Goal: Information Seeking & Learning: Learn about a topic

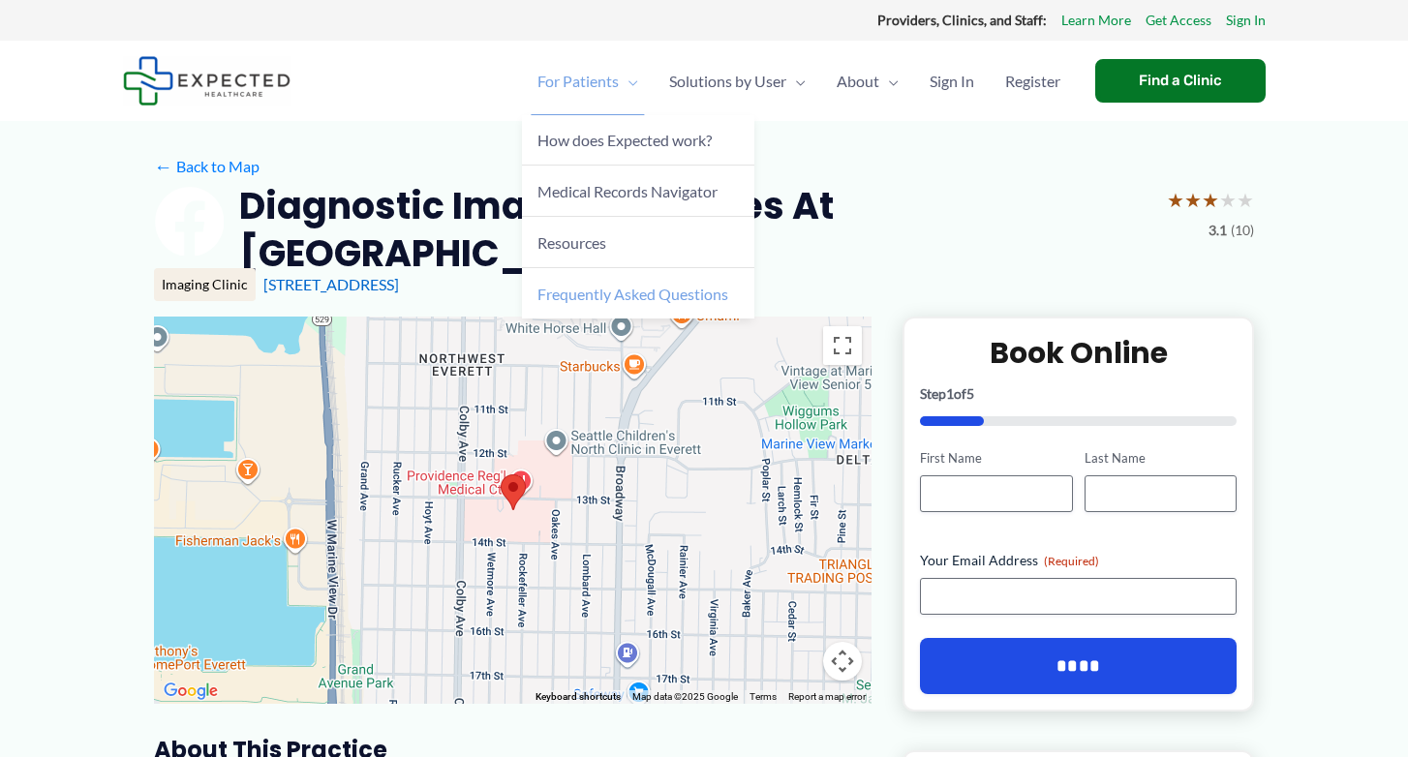
click at [636, 296] on span "Frequently Asked Questions" at bounding box center [632, 294] width 191 height 18
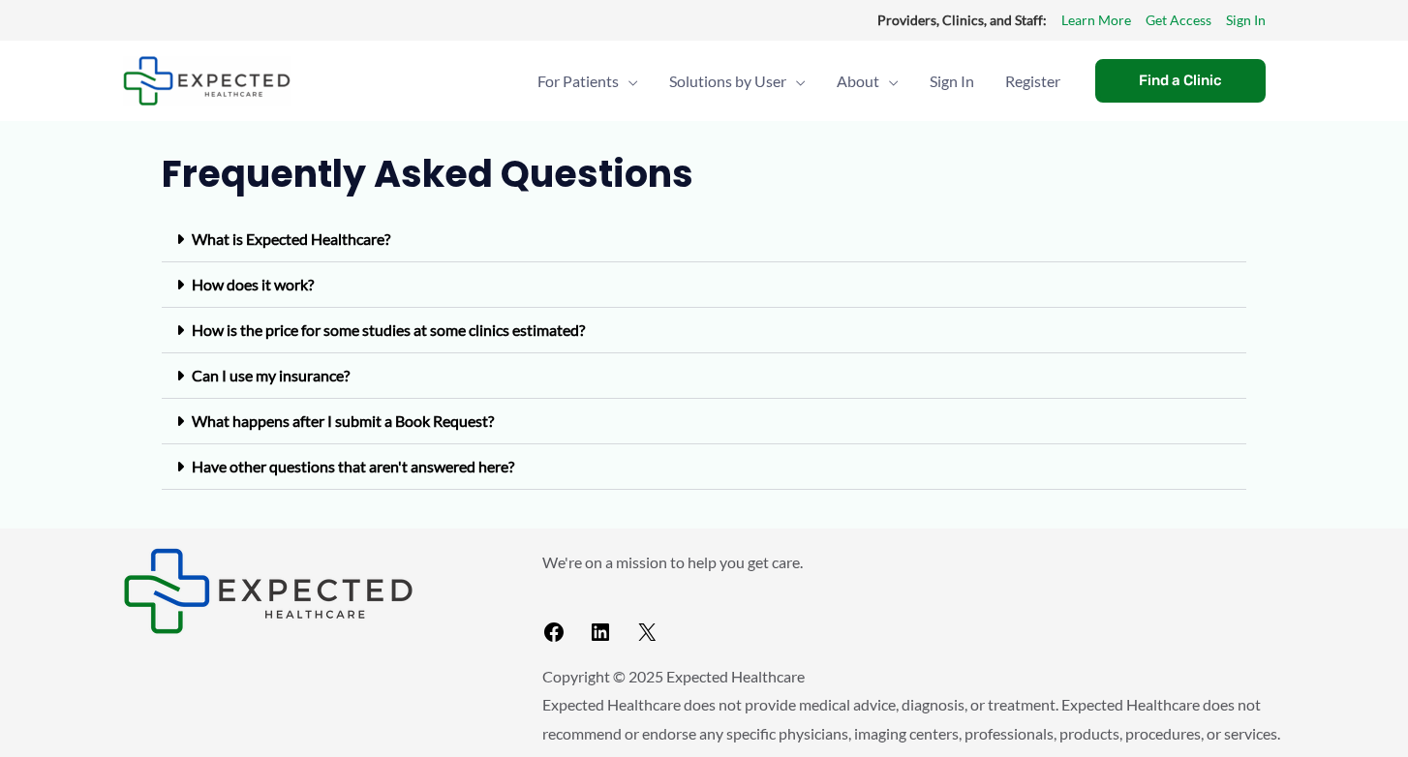
click at [390, 238] on link "What is Expected Healthcare?" at bounding box center [291, 238] width 198 height 18
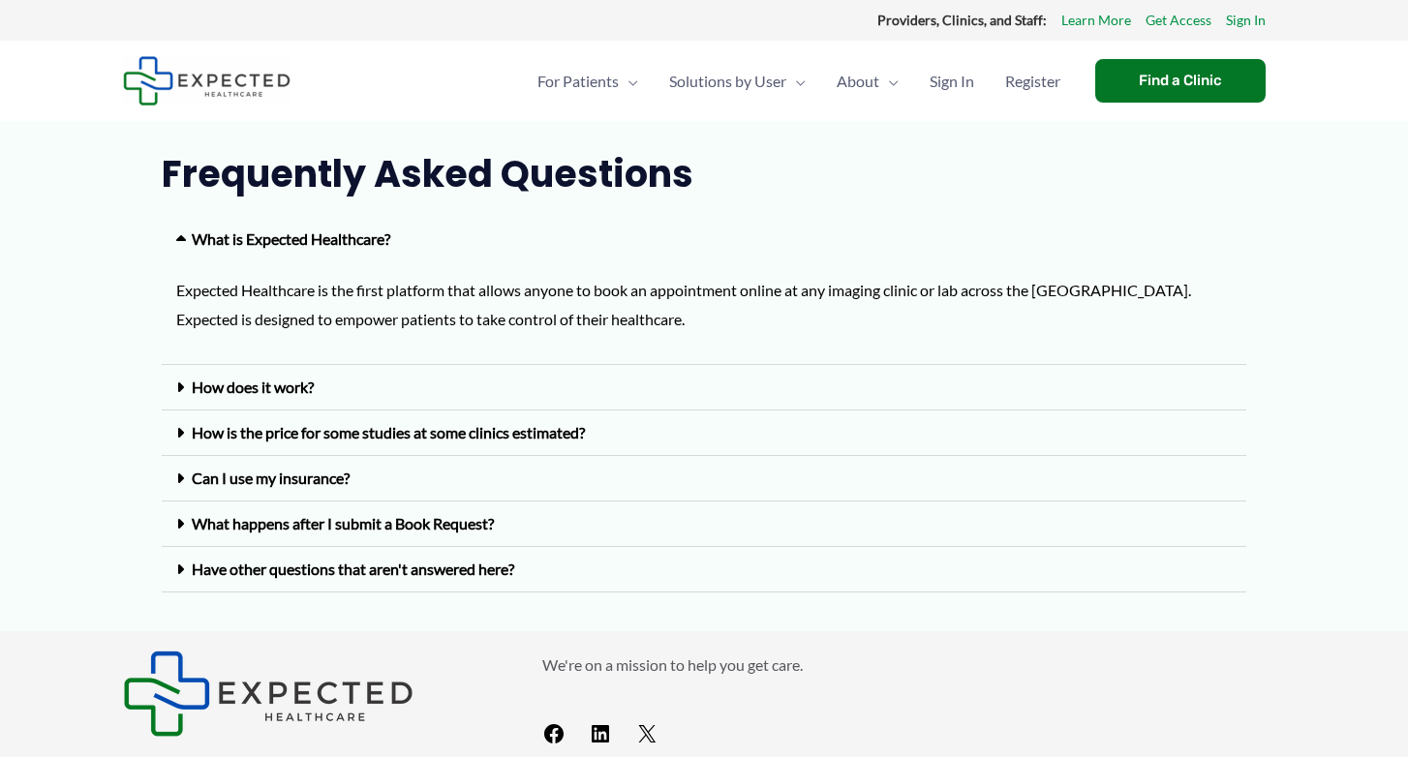
click at [304, 382] on link "How does it work?" at bounding box center [253, 387] width 122 height 18
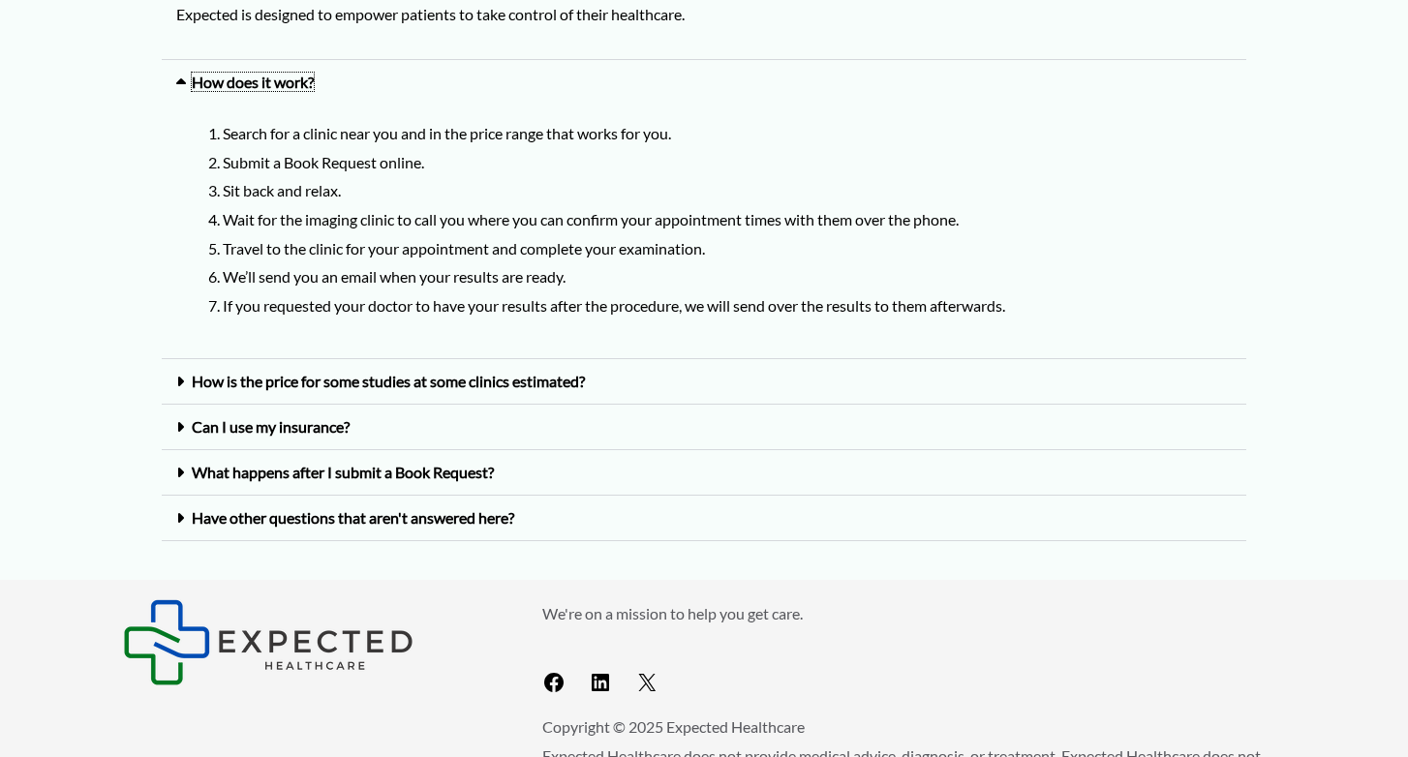
scroll to position [309, 0]
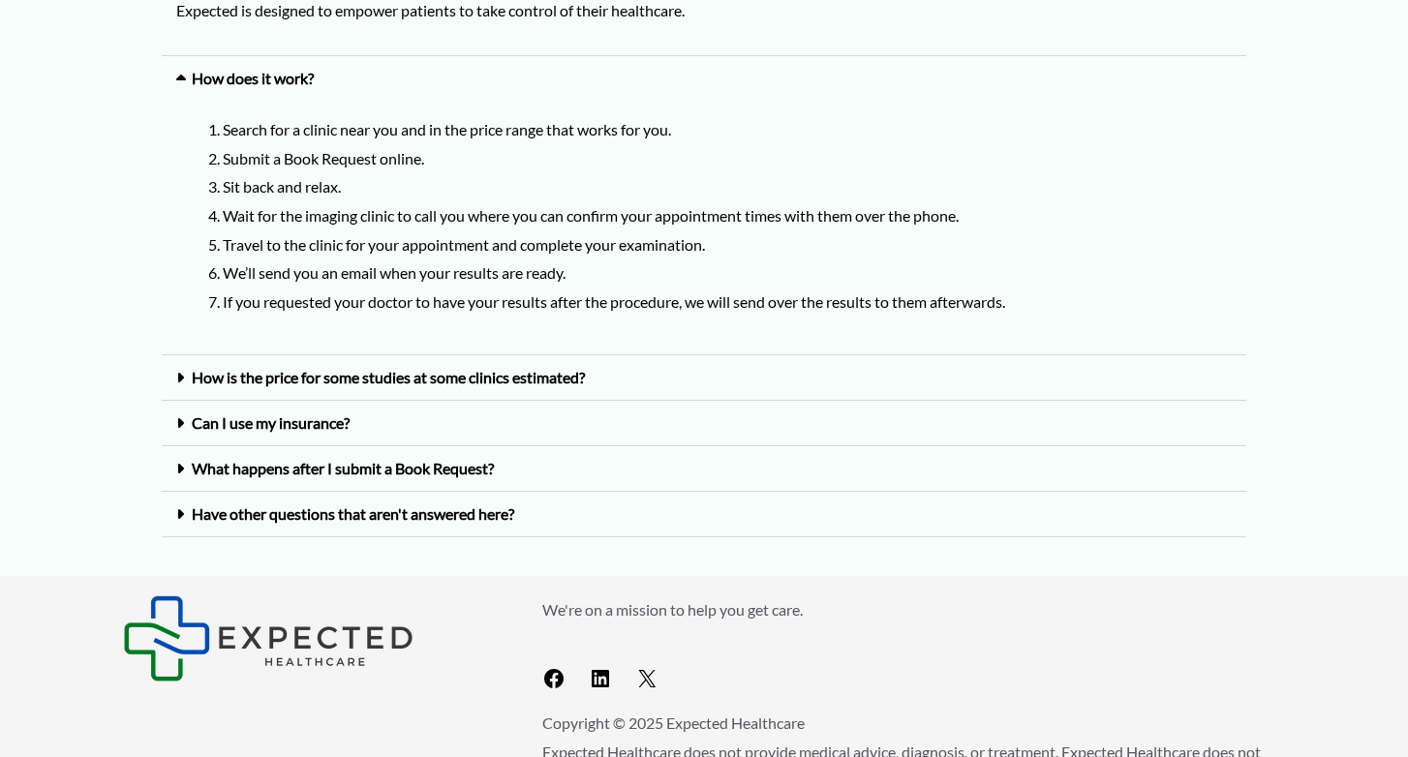
click at [304, 382] on link "How is the price for some studies at some clinics estimated?" at bounding box center [388, 377] width 393 height 18
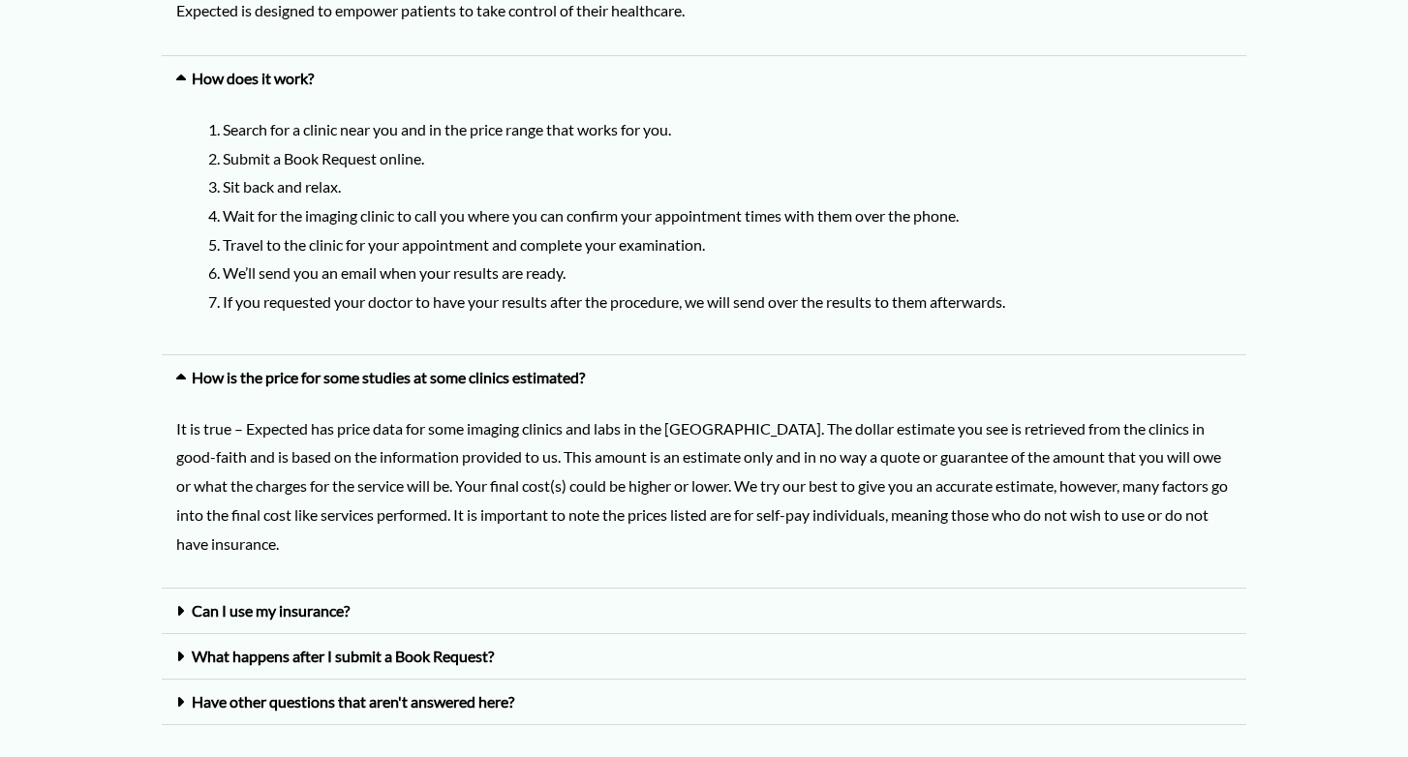
click at [306, 602] on link "Can I use my insurance?" at bounding box center [271, 610] width 158 height 18
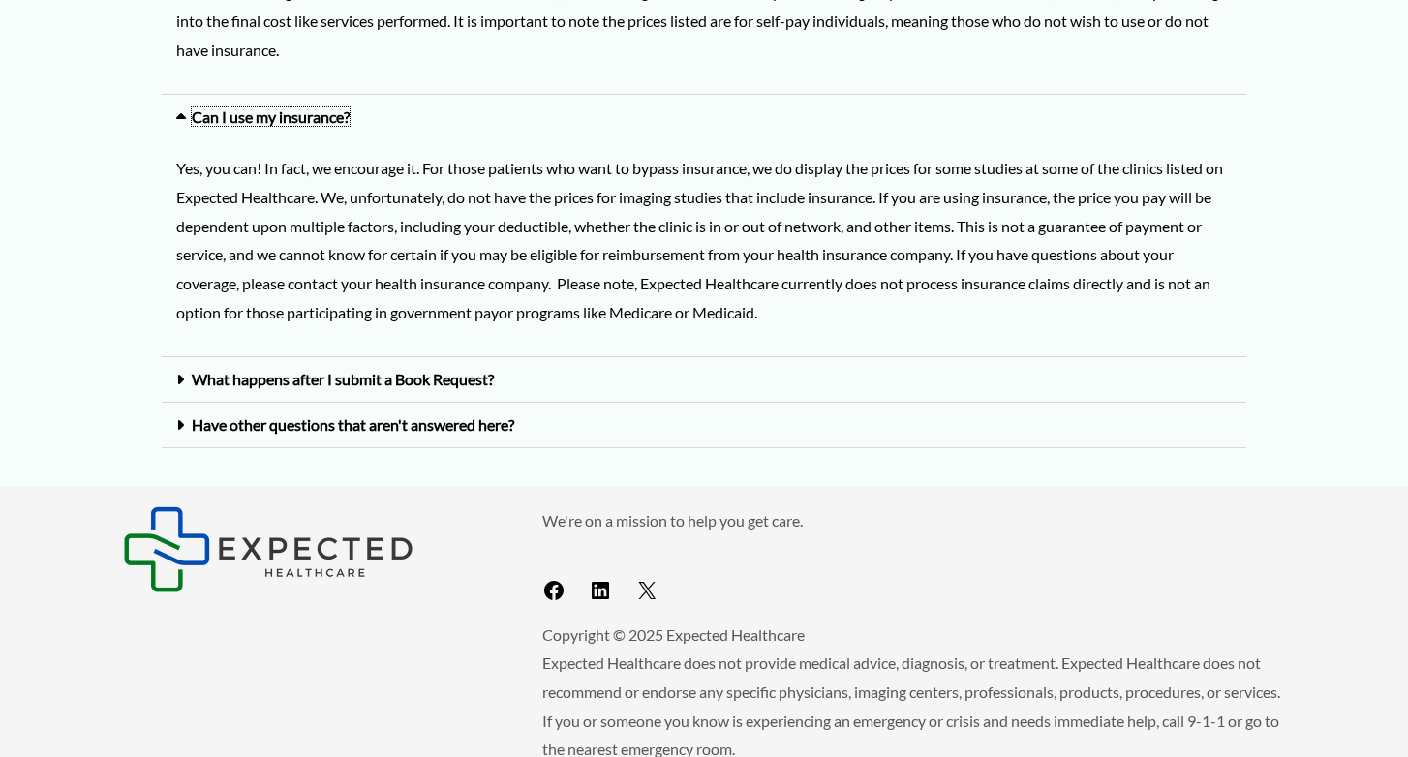
scroll to position [808, 0]
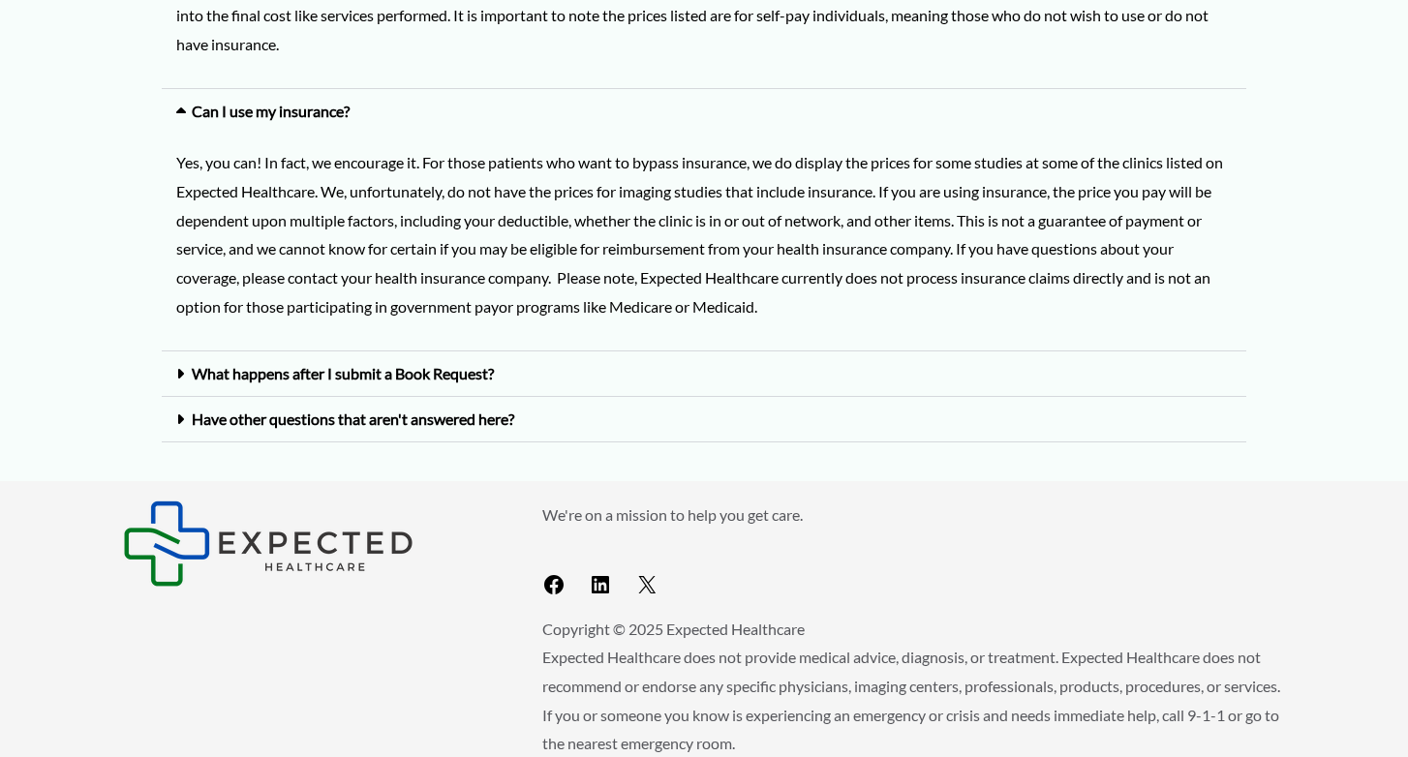
click at [428, 416] on link "Have other questions that aren't answered here?" at bounding box center [353, 419] width 322 height 18
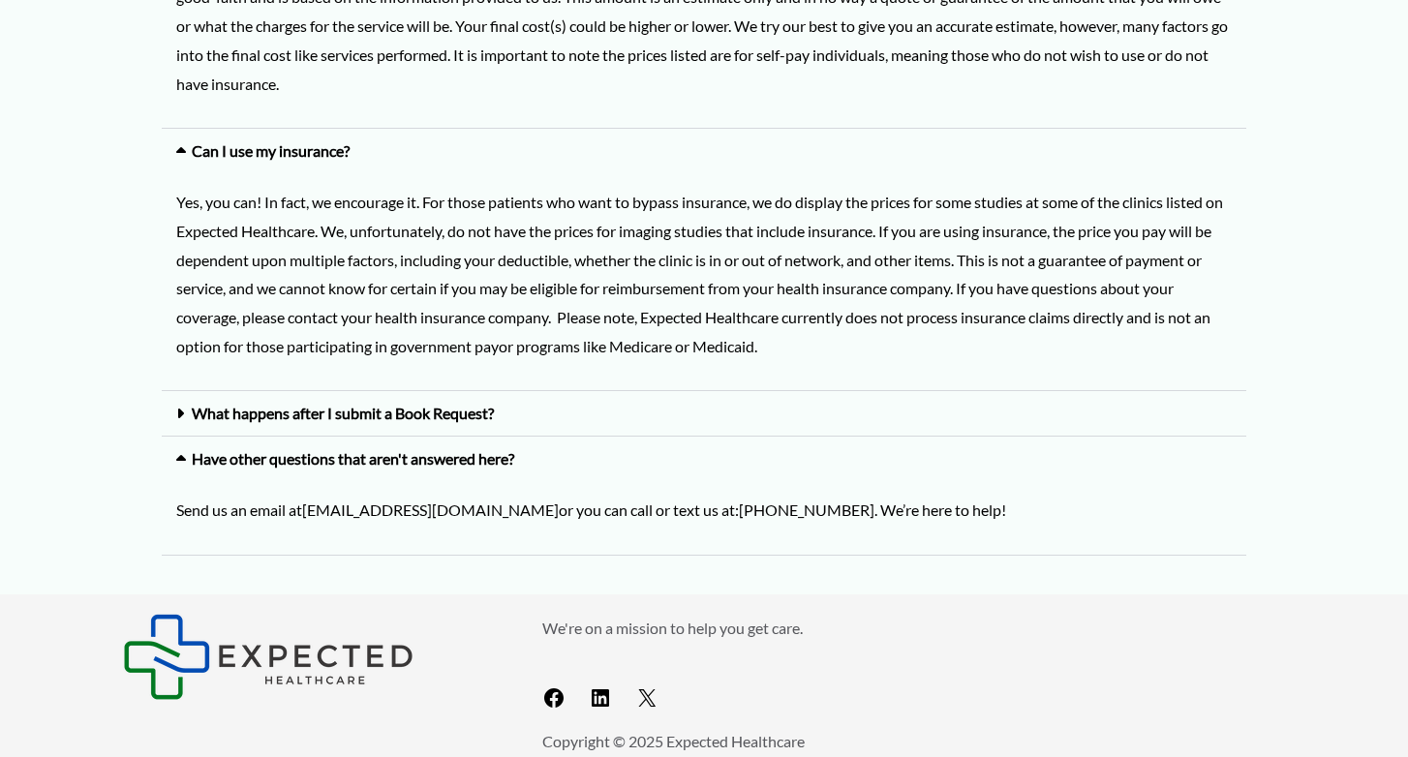
scroll to position [757, 0]
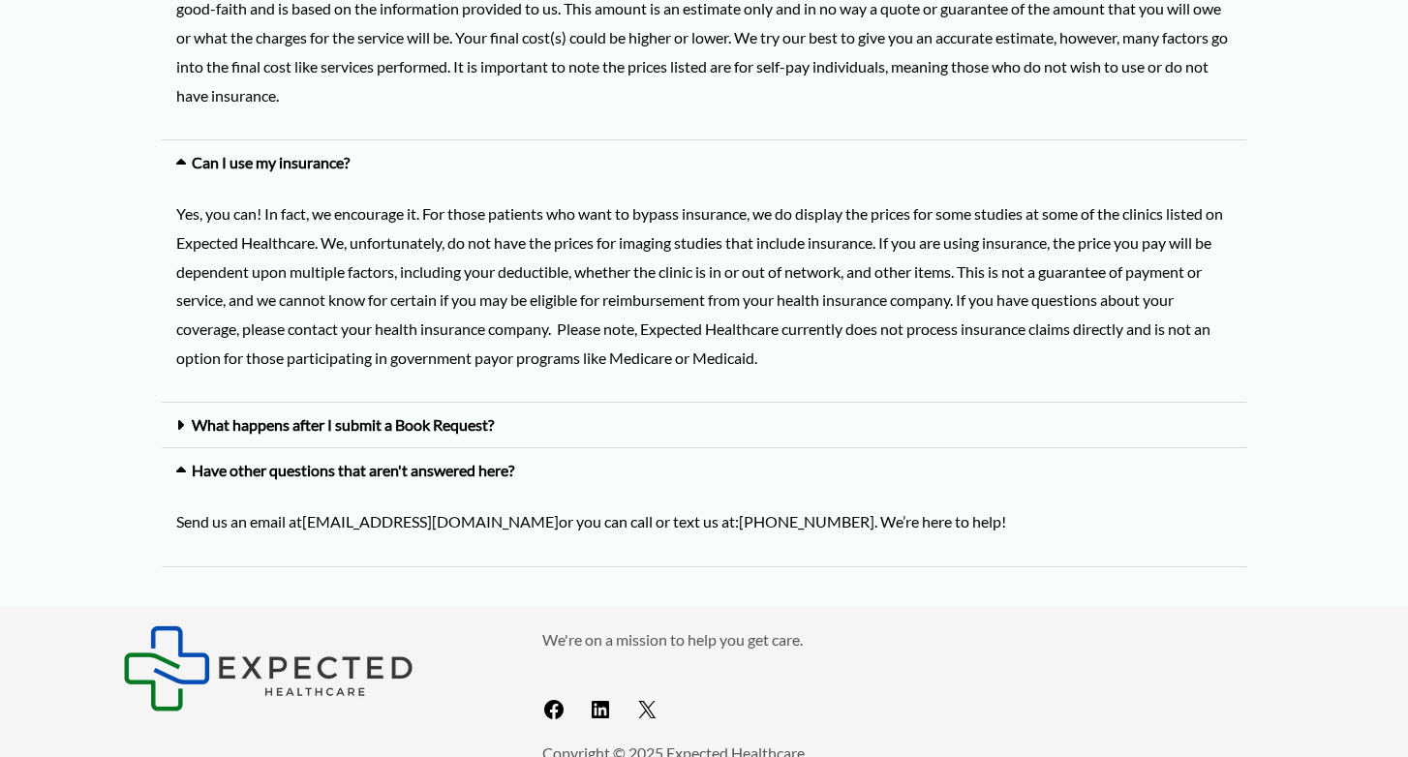
click at [428, 416] on link "What happens after I submit a Book Request?" at bounding box center [343, 424] width 302 height 18
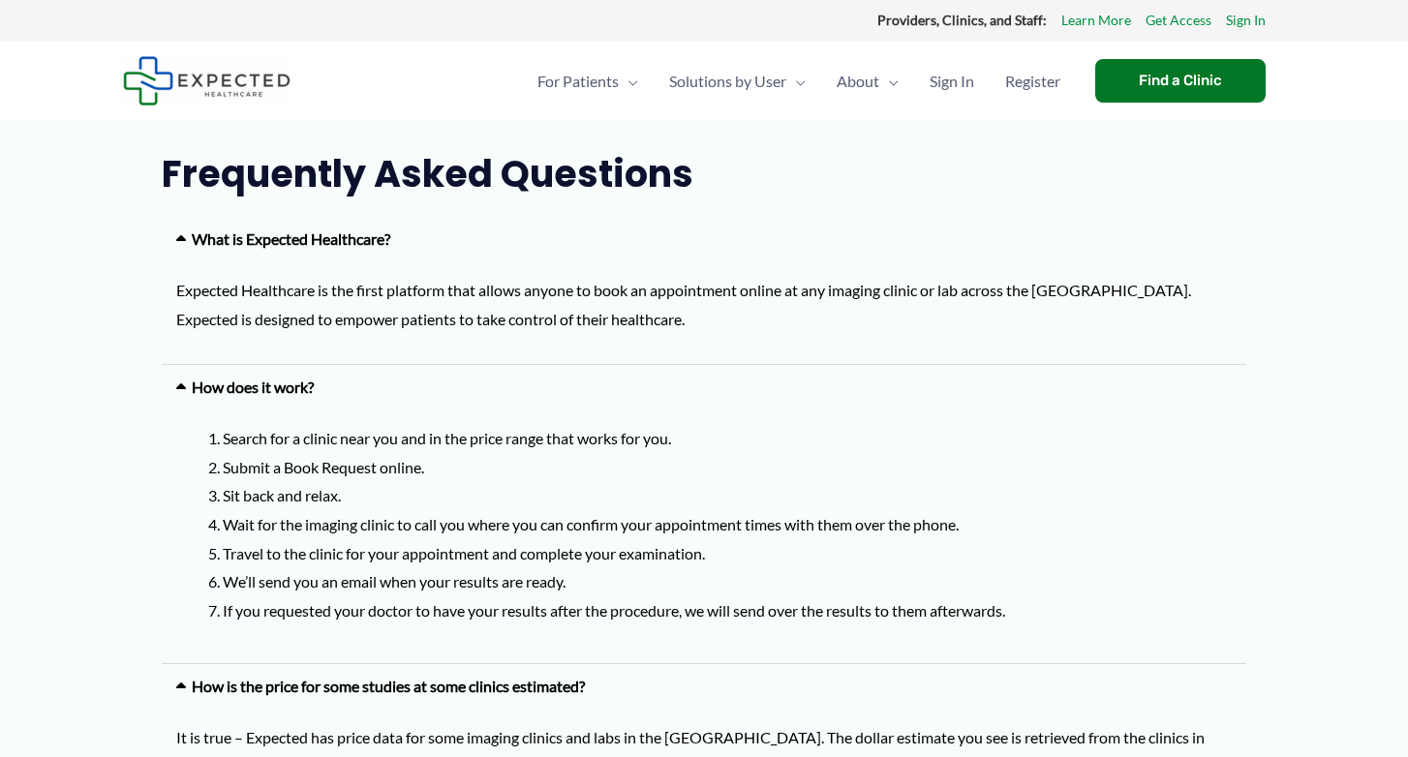
scroll to position [0, 0]
